Goal: Find specific page/section: Find specific page/section

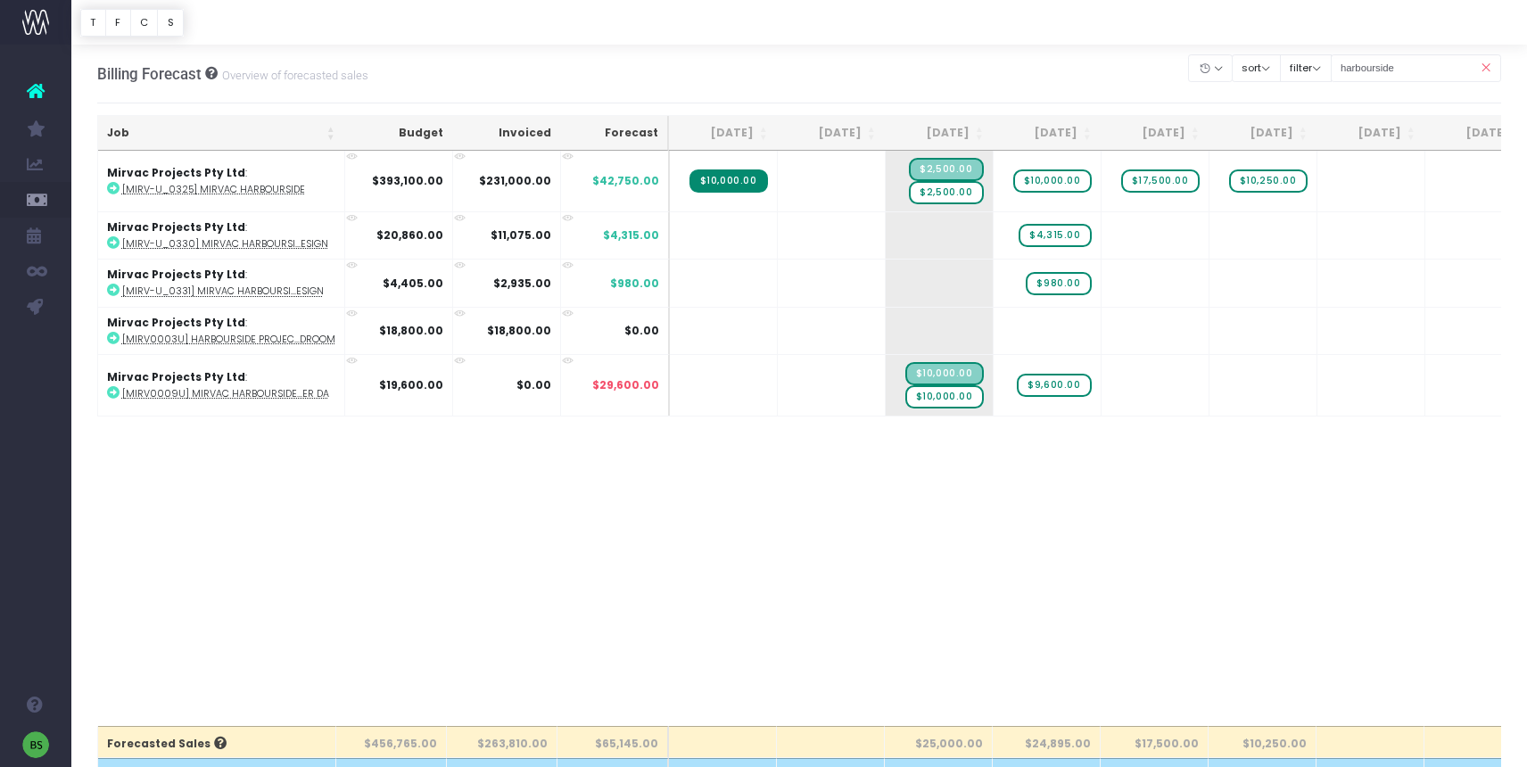
click at [36, 87] on icon at bounding box center [36, 90] width 18 height 23
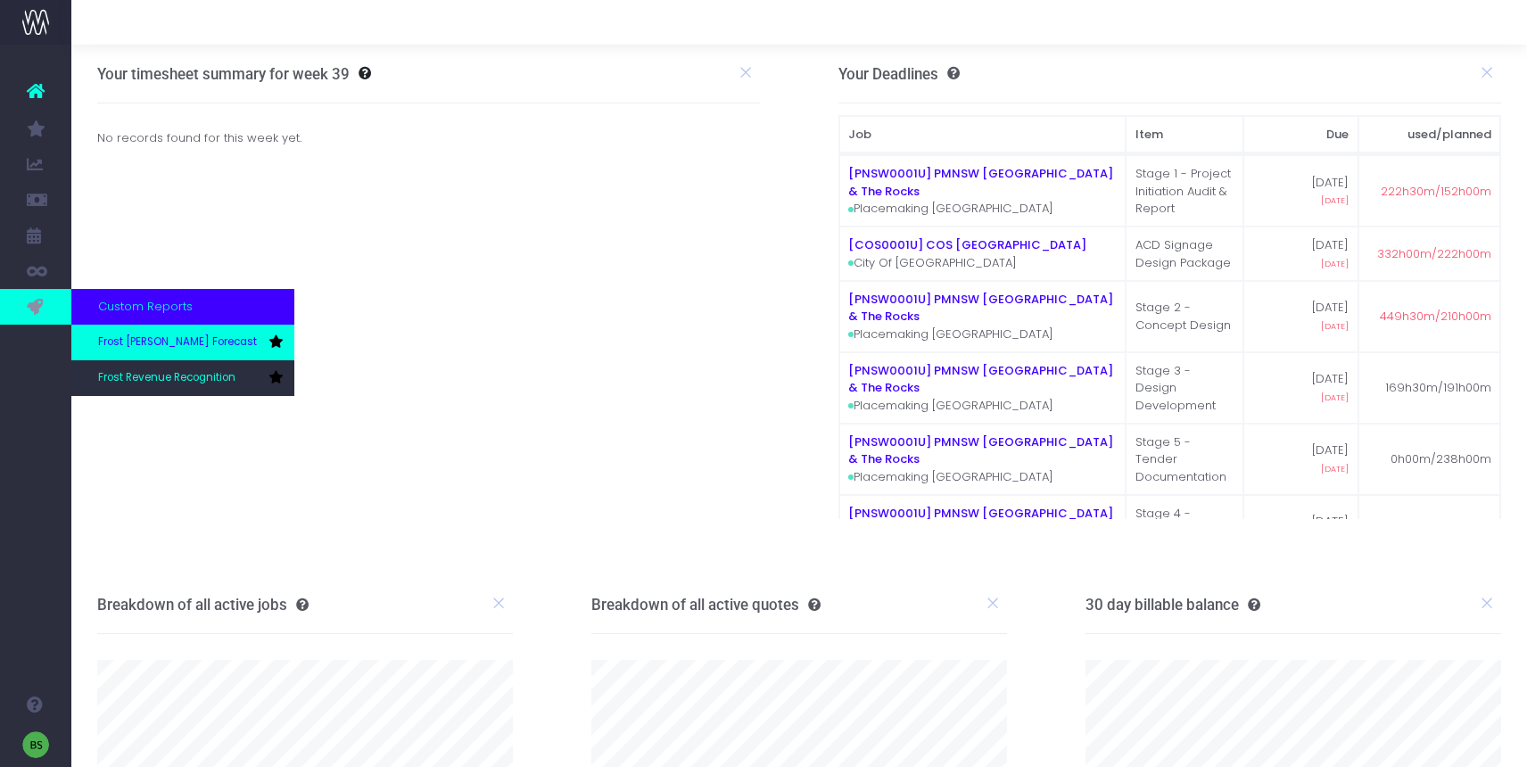
click at [162, 346] on span "Frost [PERSON_NAME] Forecast" at bounding box center [177, 342] width 159 height 16
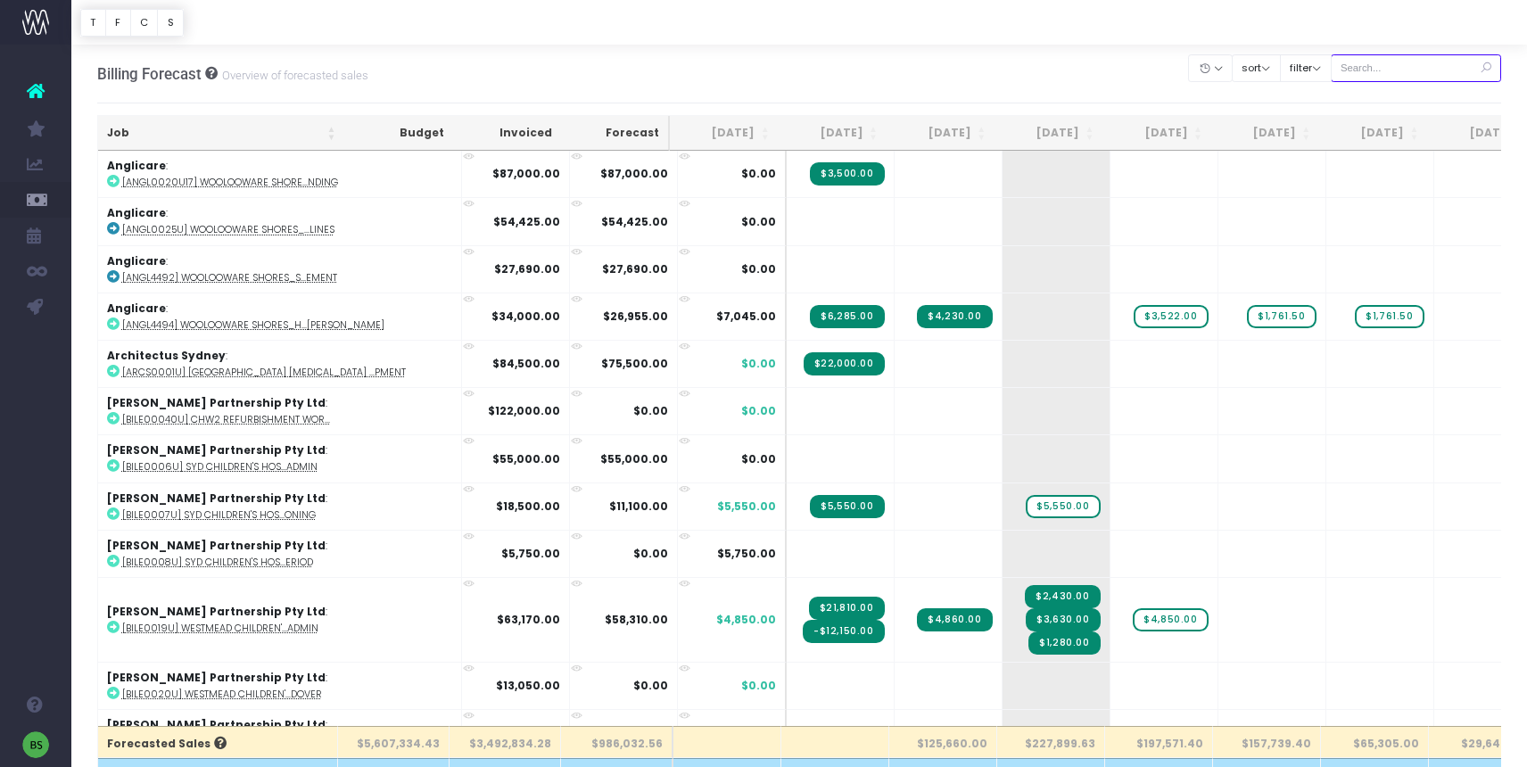
click at [1433, 67] on input "text" at bounding box center [1415, 68] width 171 height 28
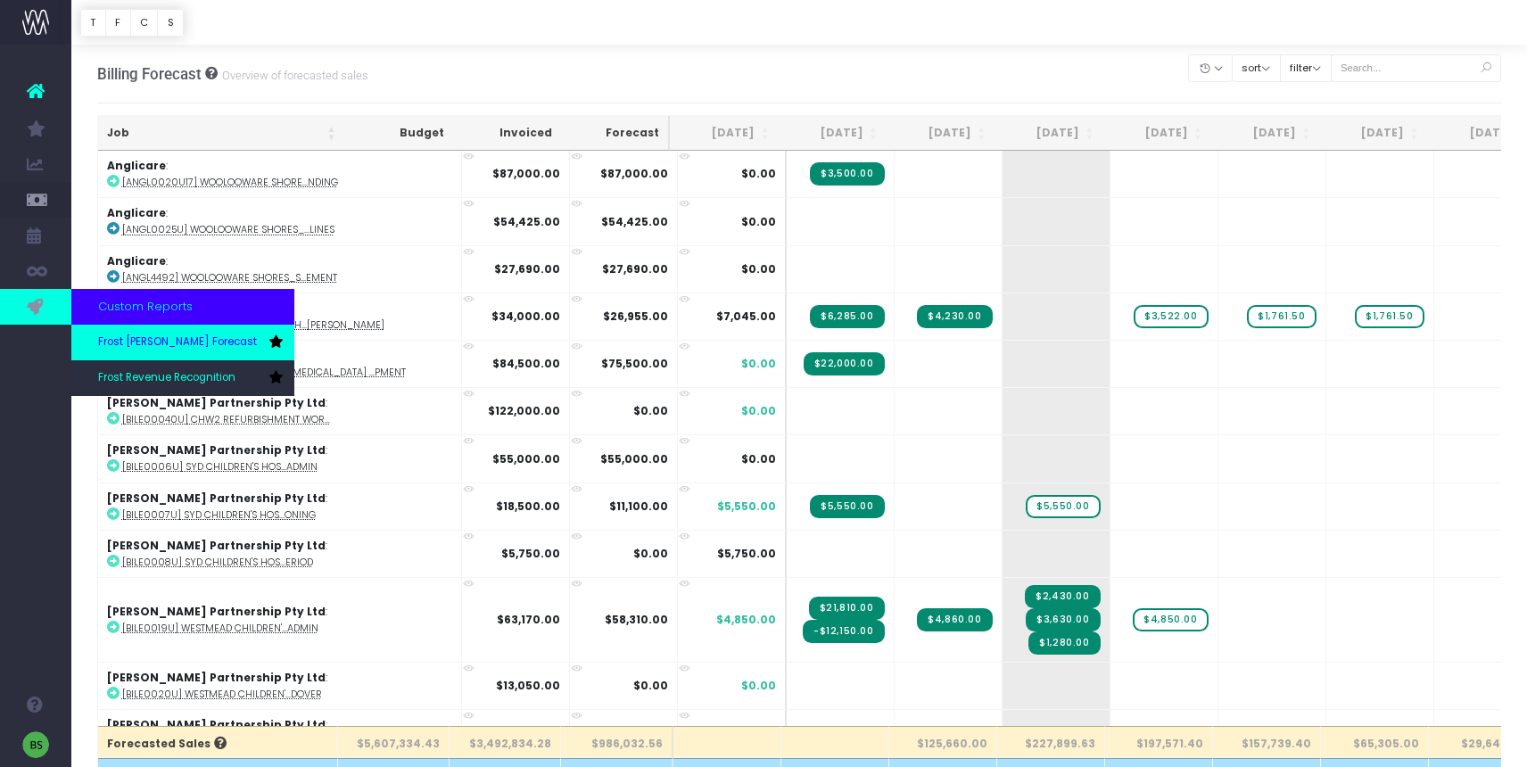
click at [143, 342] on span "Frost [PERSON_NAME] Forecast" at bounding box center [177, 342] width 159 height 16
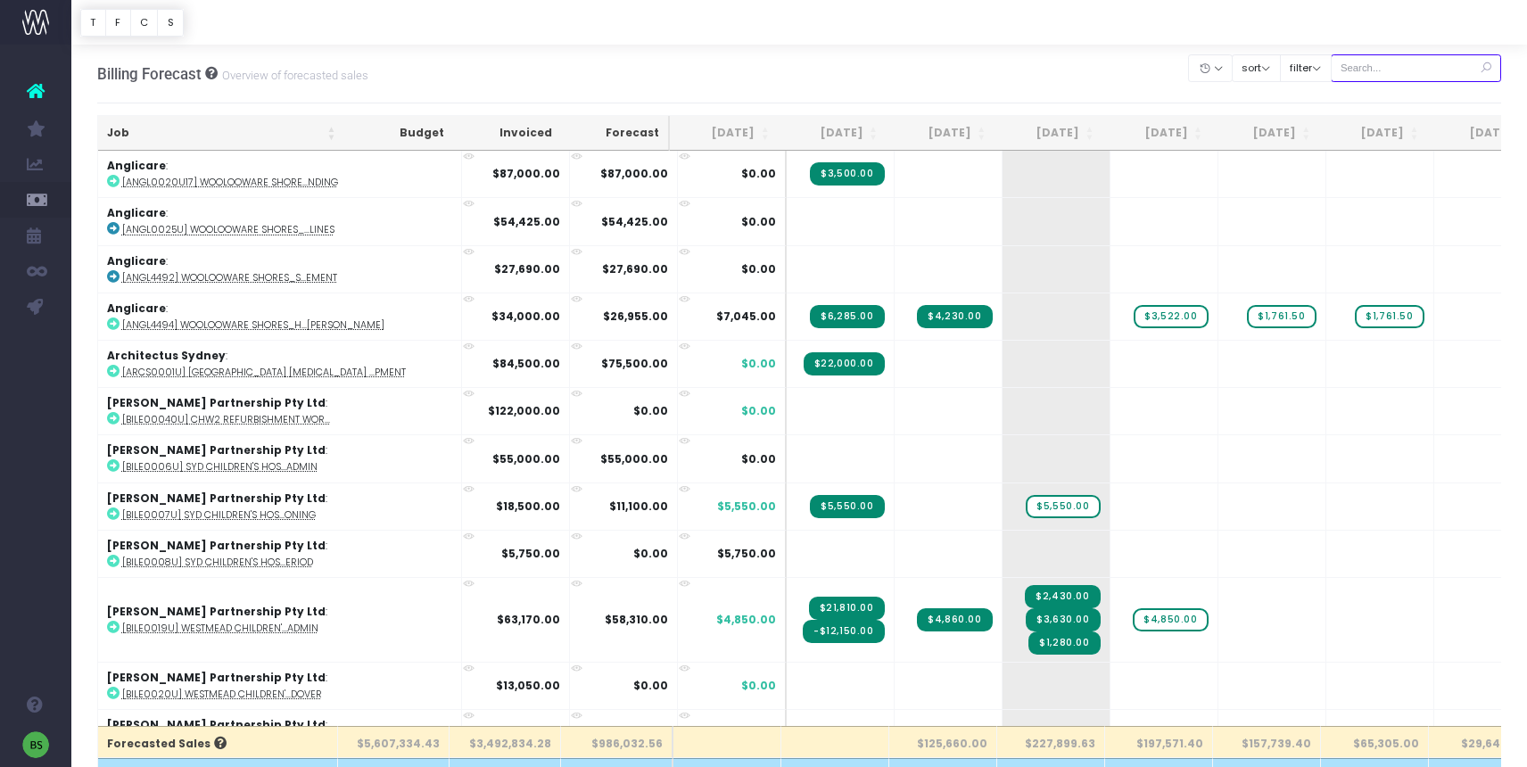
click at [1403, 65] on input "text" at bounding box center [1415, 68] width 171 height 28
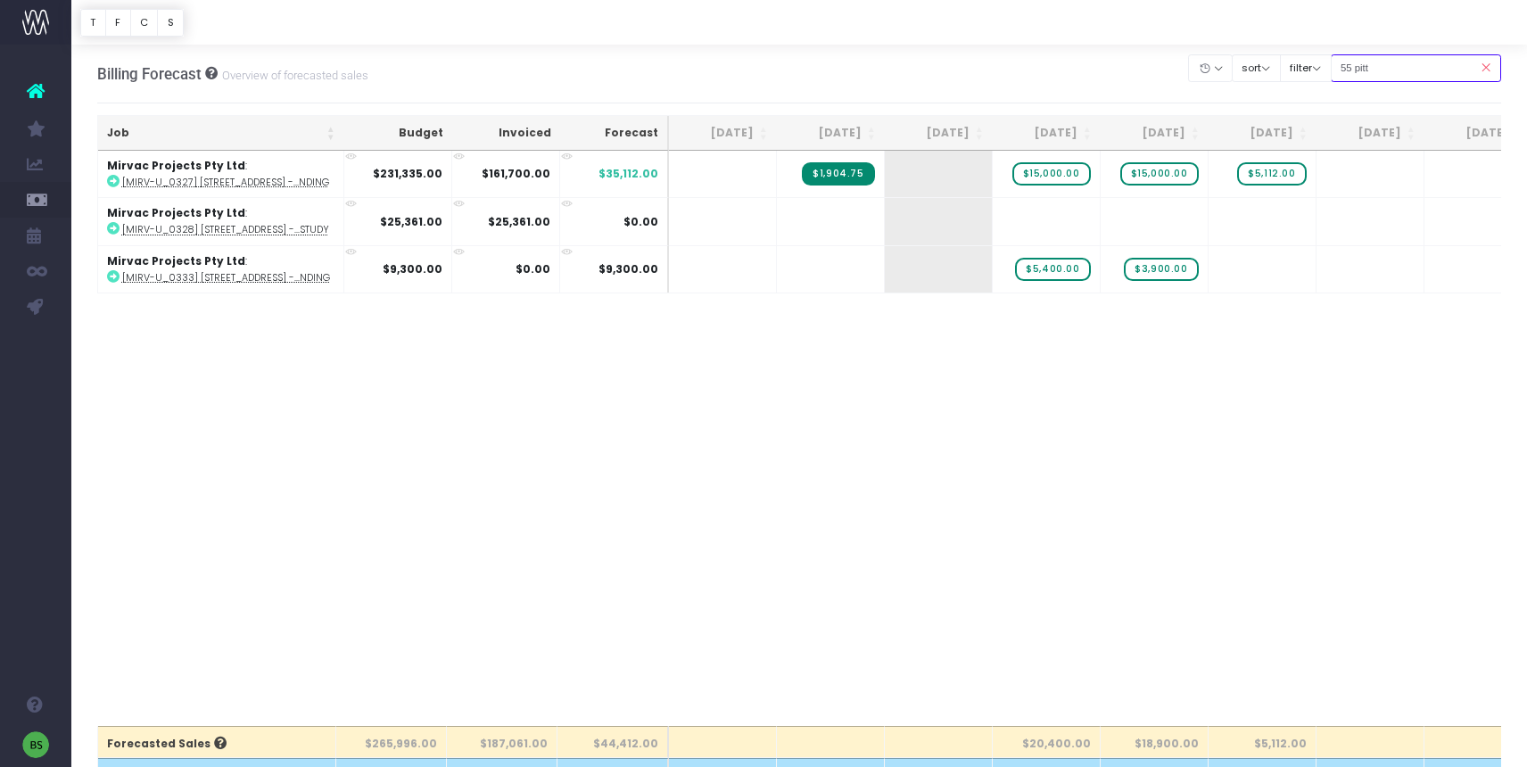
type input "55 pitt"
click at [114, 180] on icon at bounding box center [113, 181] width 12 height 12
